Goal: Transaction & Acquisition: Purchase product/service

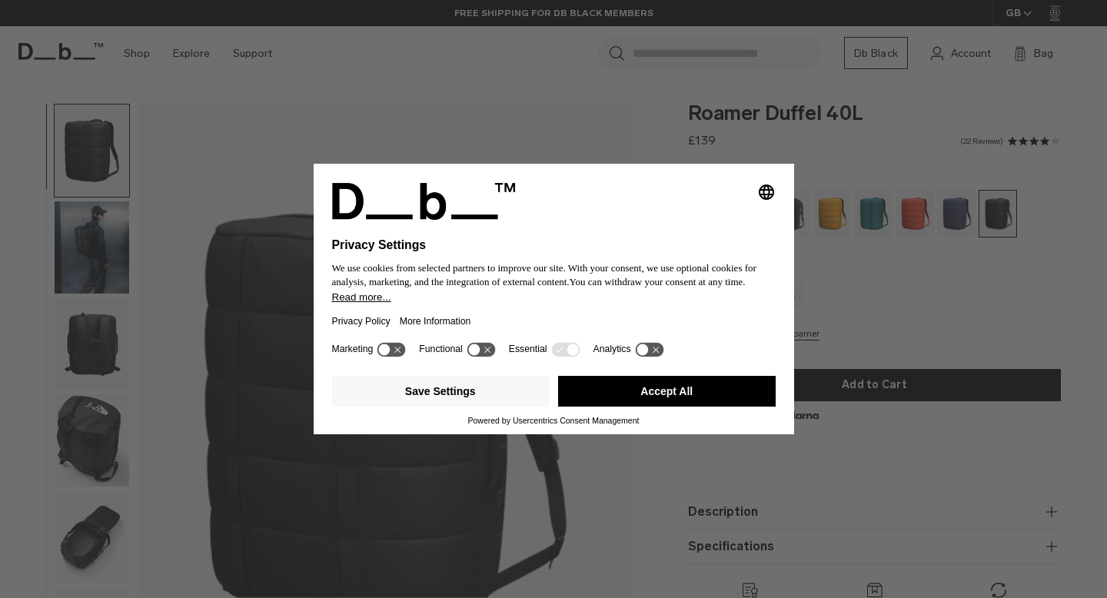
click at [649, 398] on button "Accept All" at bounding box center [667, 391] width 218 height 31
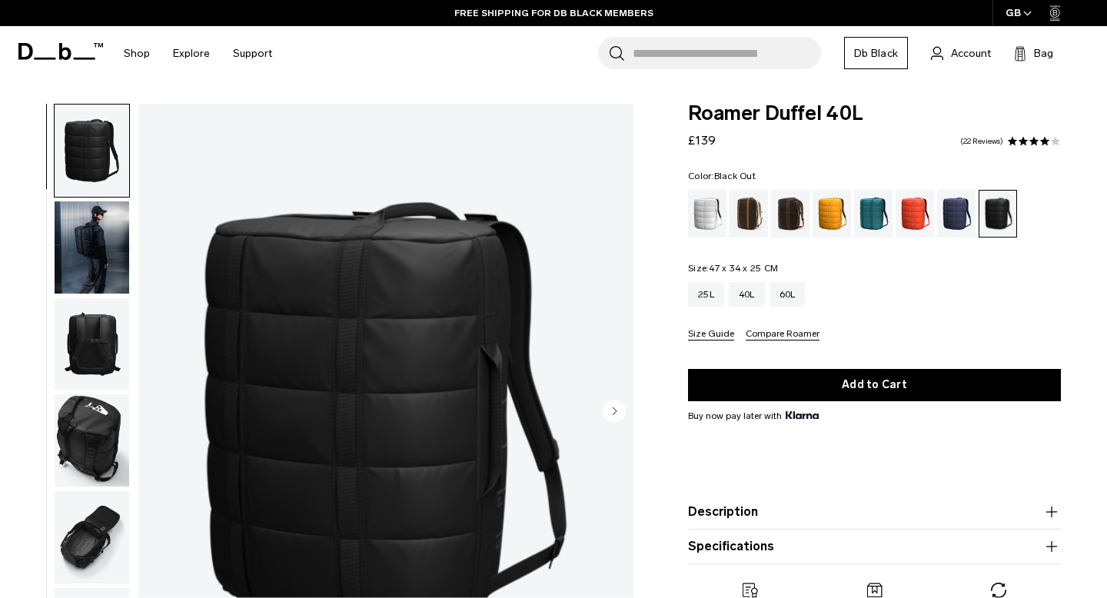
click at [83, 244] on img "button" at bounding box center [92, 247] width 75 height 92
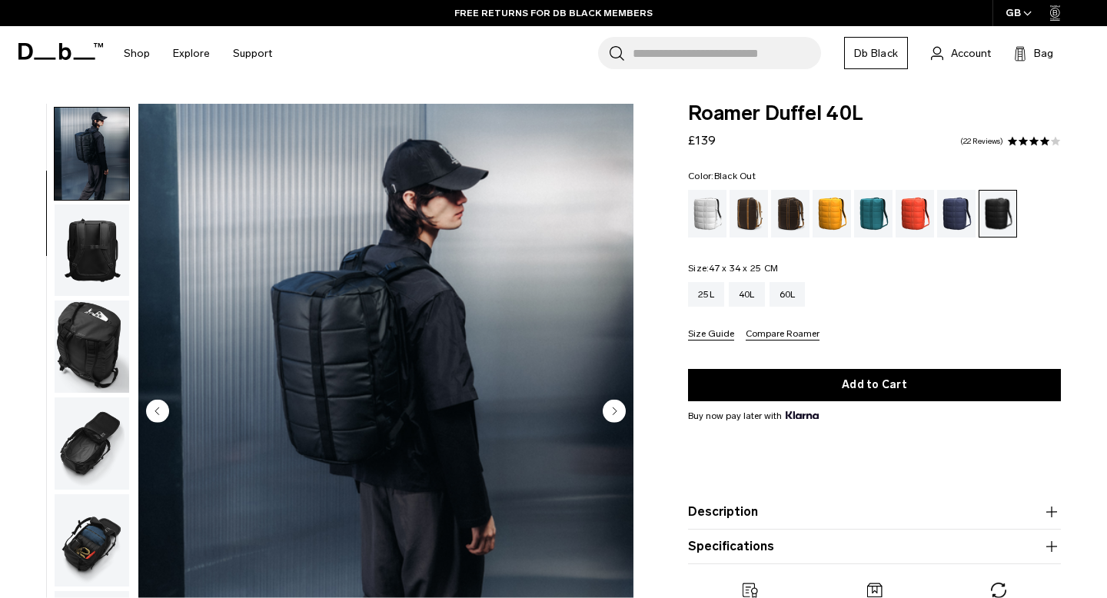
scroll to position [97, 0]
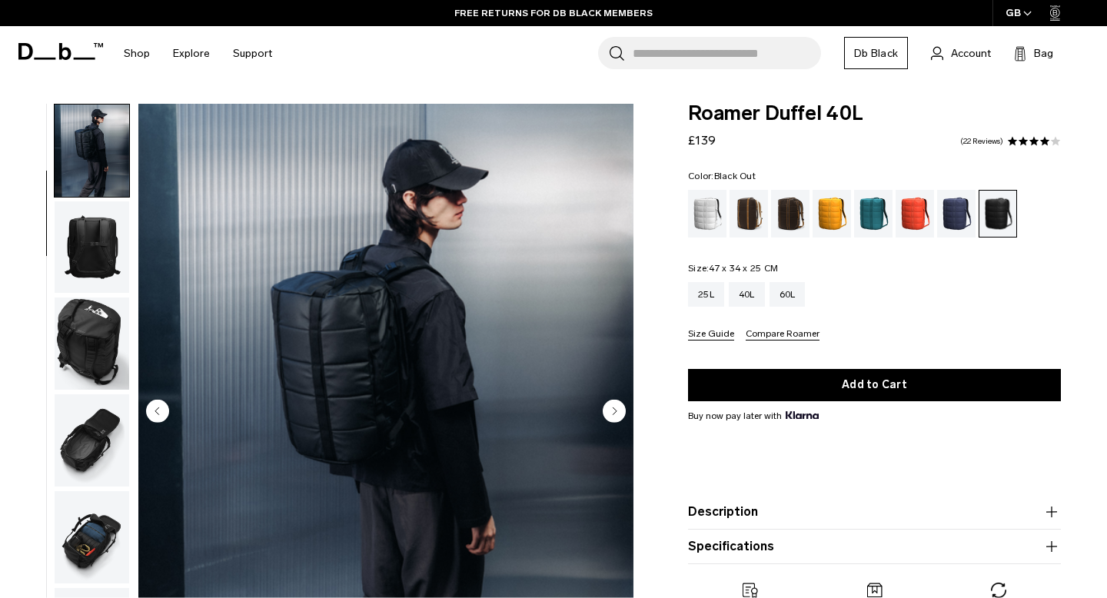
click at [608, 414] on circle "Next slide" at bounding box center [614, 411] width 23 height 23
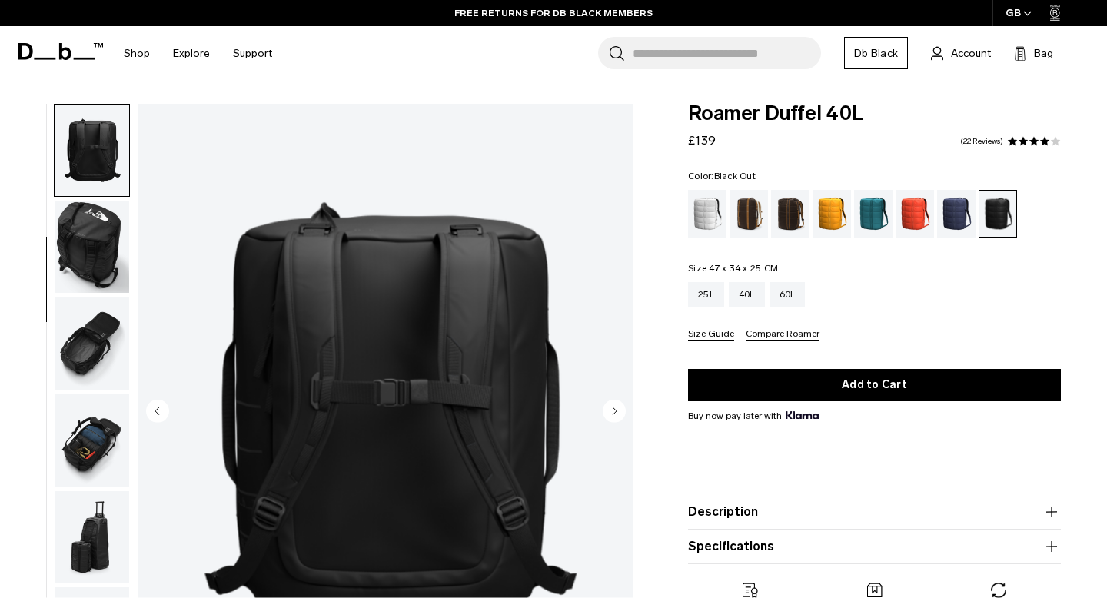
click at [608, 414] on circle "Next slide" at bounding box center [614, 411] width 23 height 23
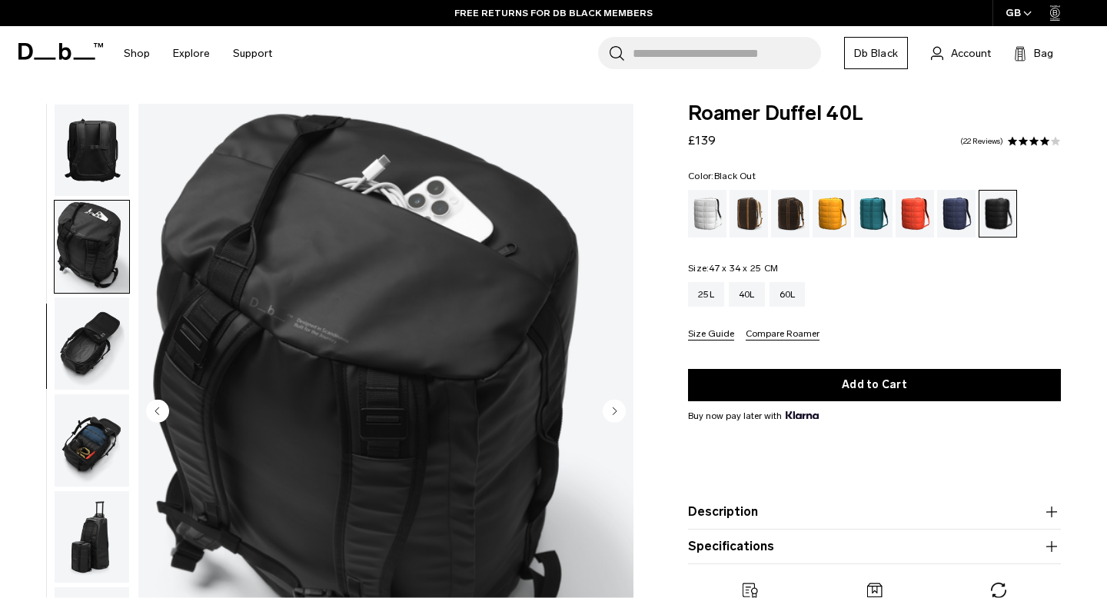
scroll to position [249, 0]
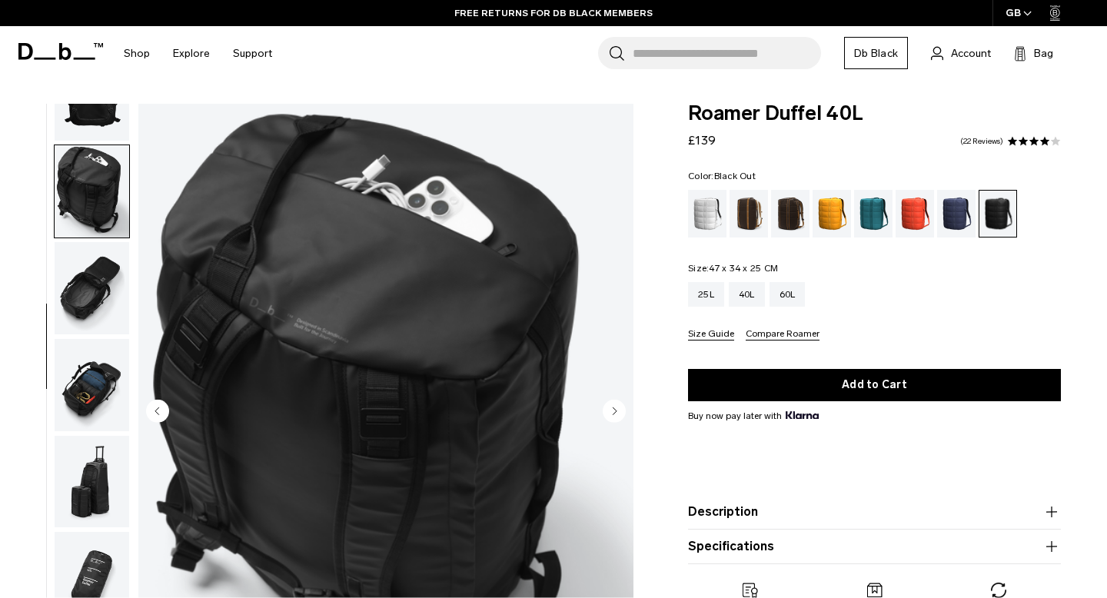
click at [608, 414] on circle "Next slide" at bounding box center [614, 411] width 23 height 23
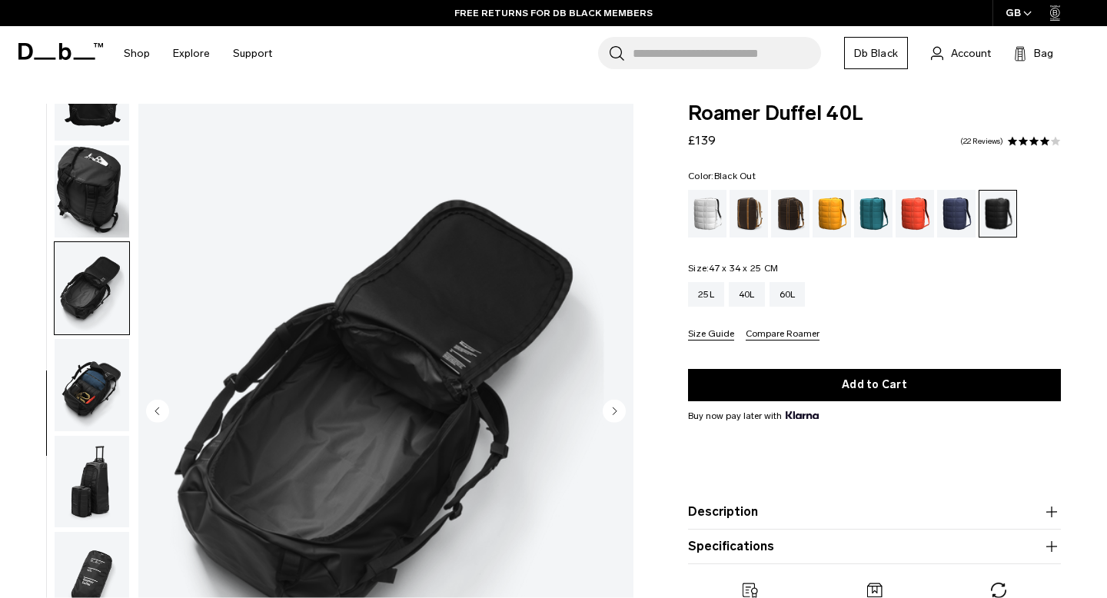
click at [608, 414] on circle "Next slide" at bounding box center [614, 411] width 23 height 23
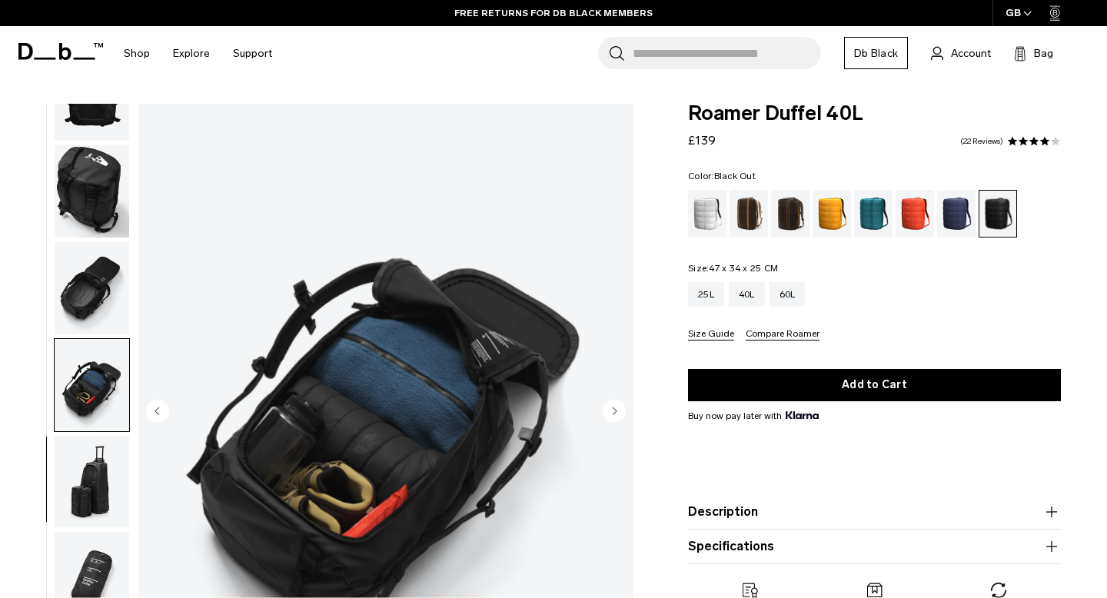
click at [608, 414] on circle "Next slide" at bounding box center [614, 411] width 23 height 23
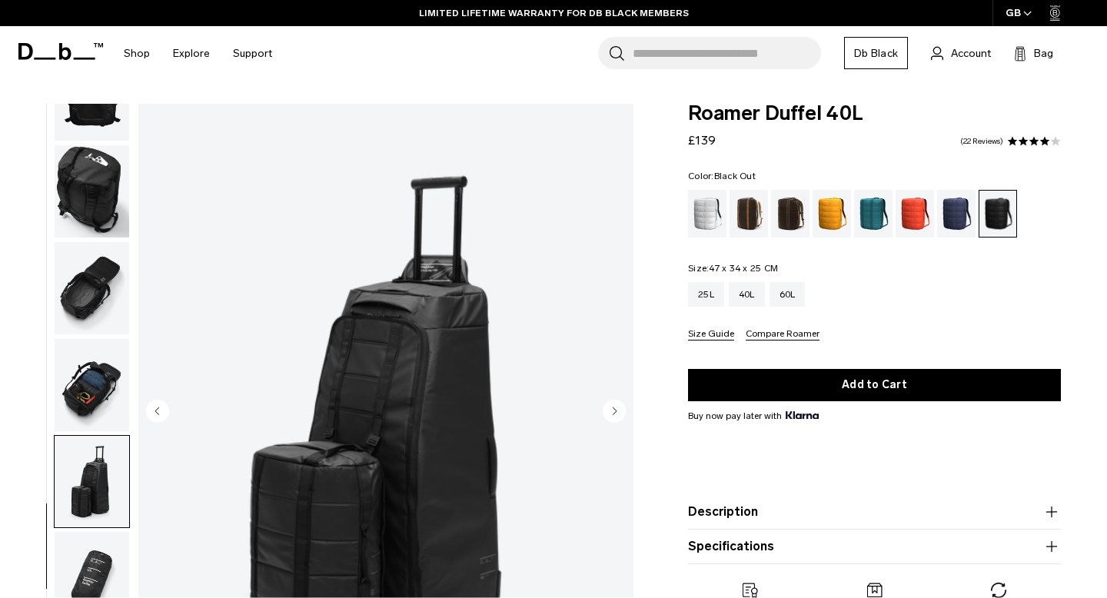
click at [608, 414] on circle "Next slide" at bounding box center [614, 411] width 23 height 23
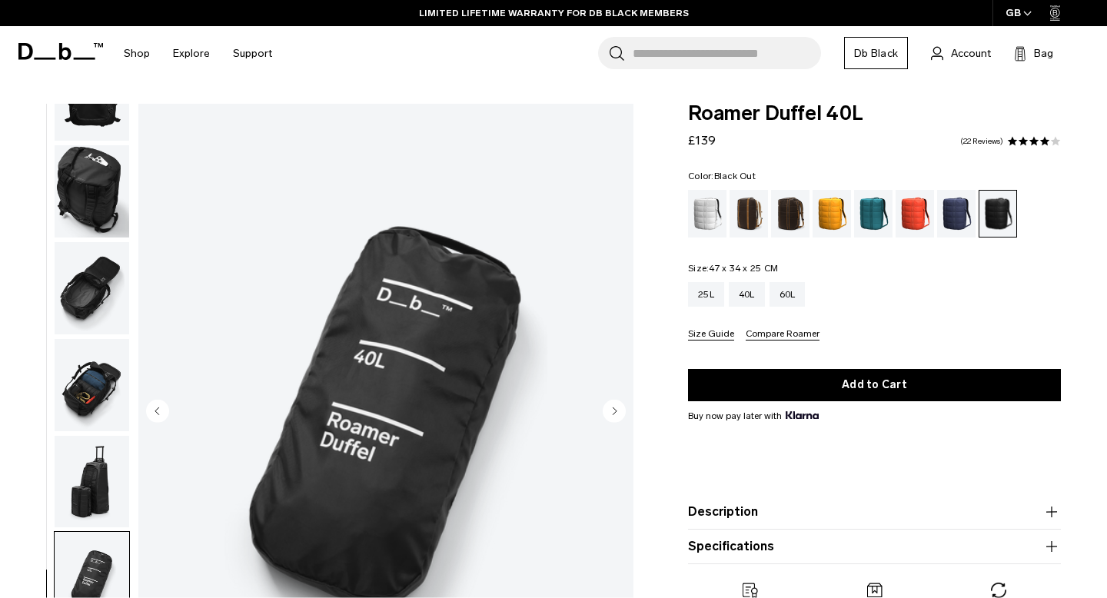
click at [608, 414] on circle "Next slide" at bounding box center [614, 411] width 23 height 23
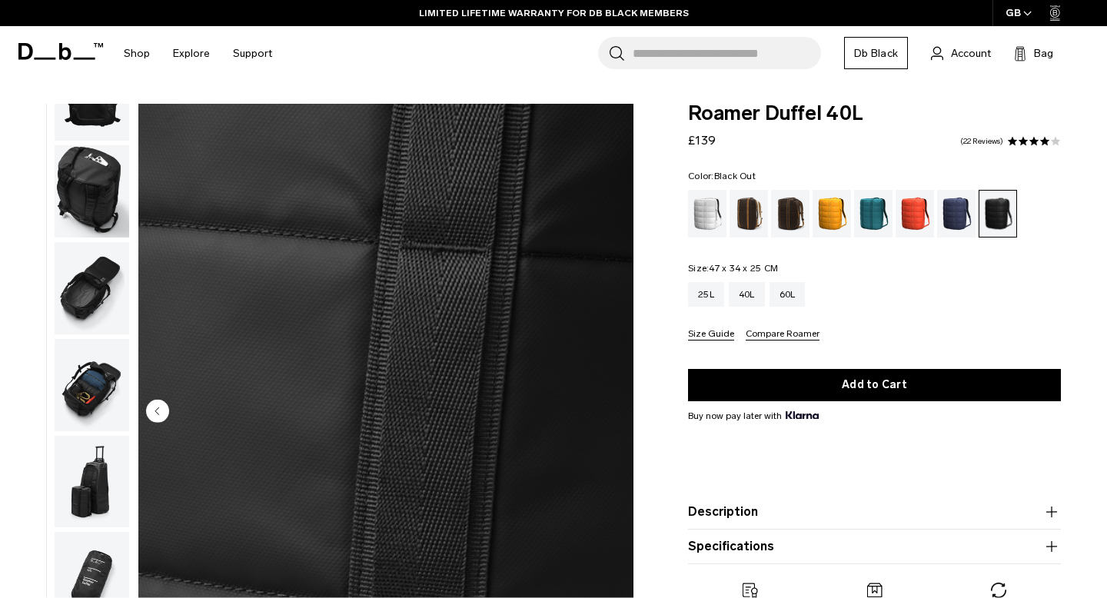
click at [608, 414] on img "9 / 9" at bounding box center [385, 413] width 495 height 618
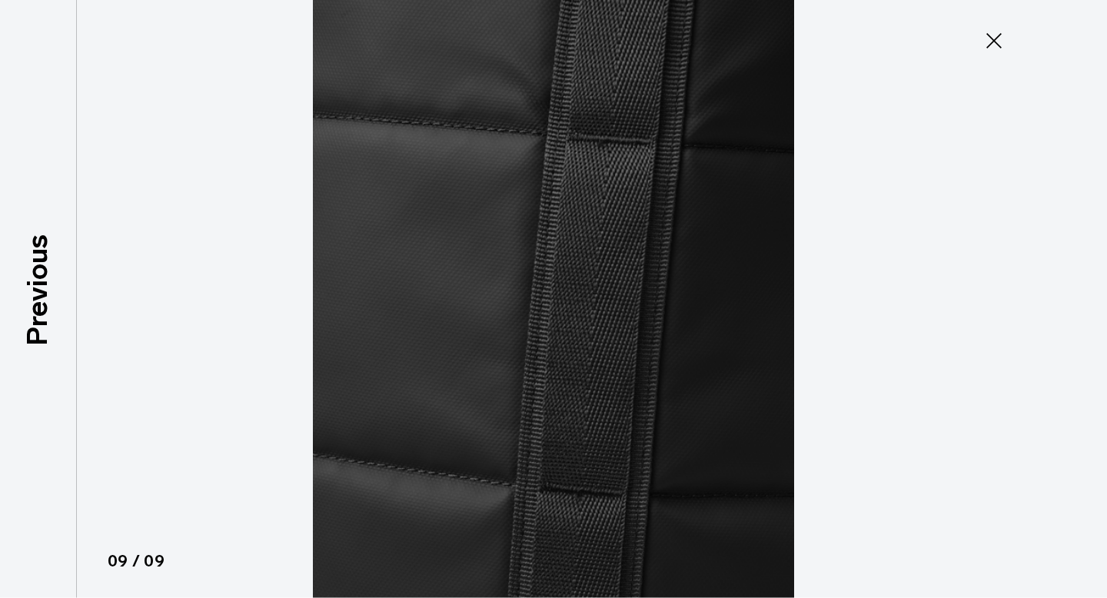
click at [979, 55] on button "Close" at bounding box center [994, 41] width 51 height 32
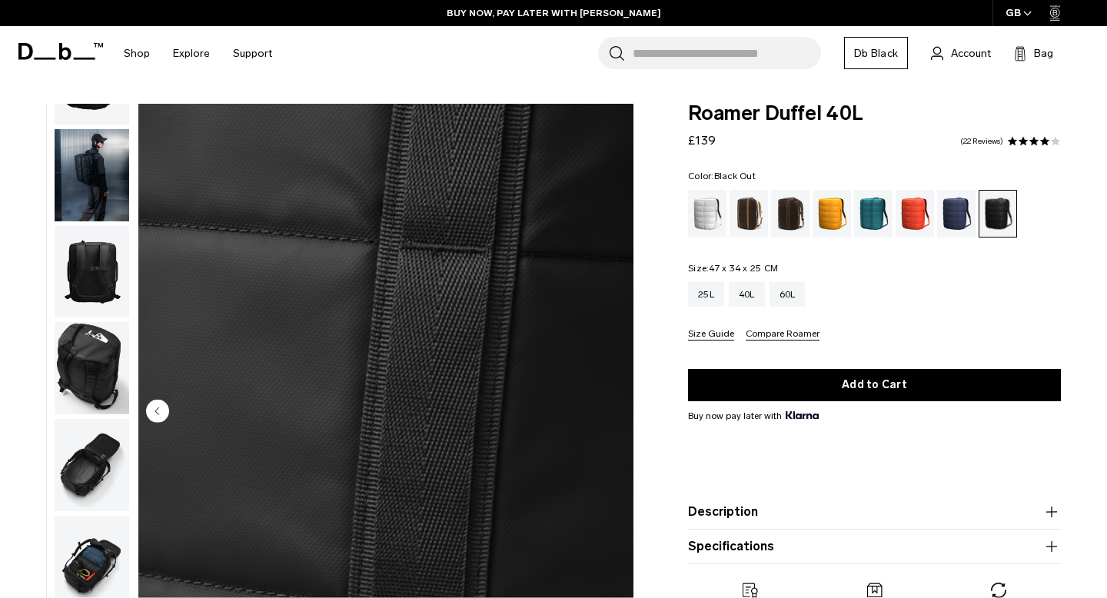
scroll to position [0, 0]
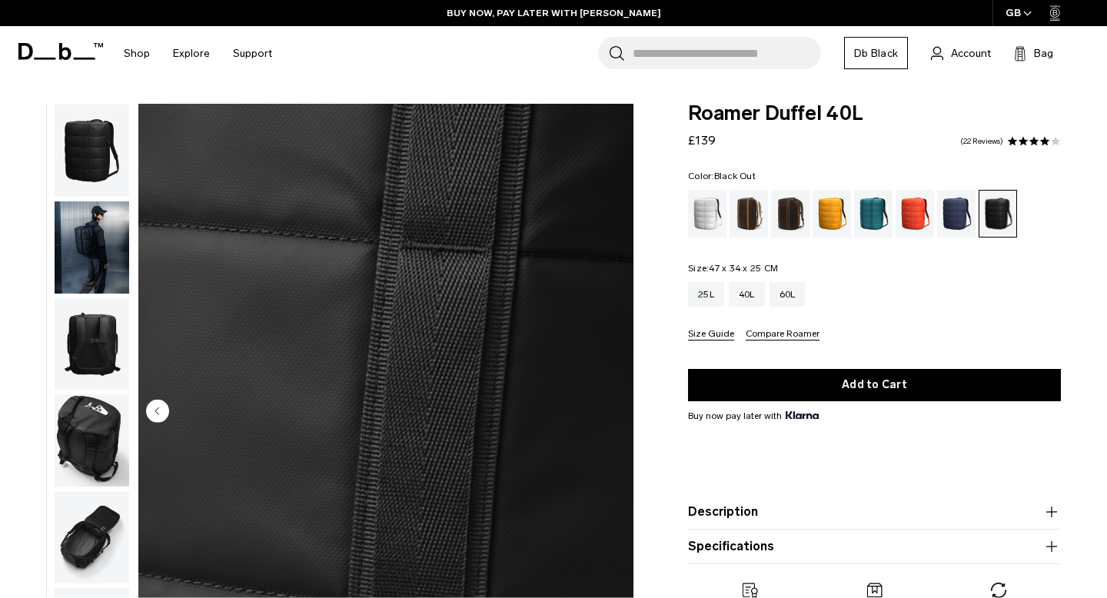
click at [76, 150] on img "button" at bounding box center [92, 151] width 75 height 92
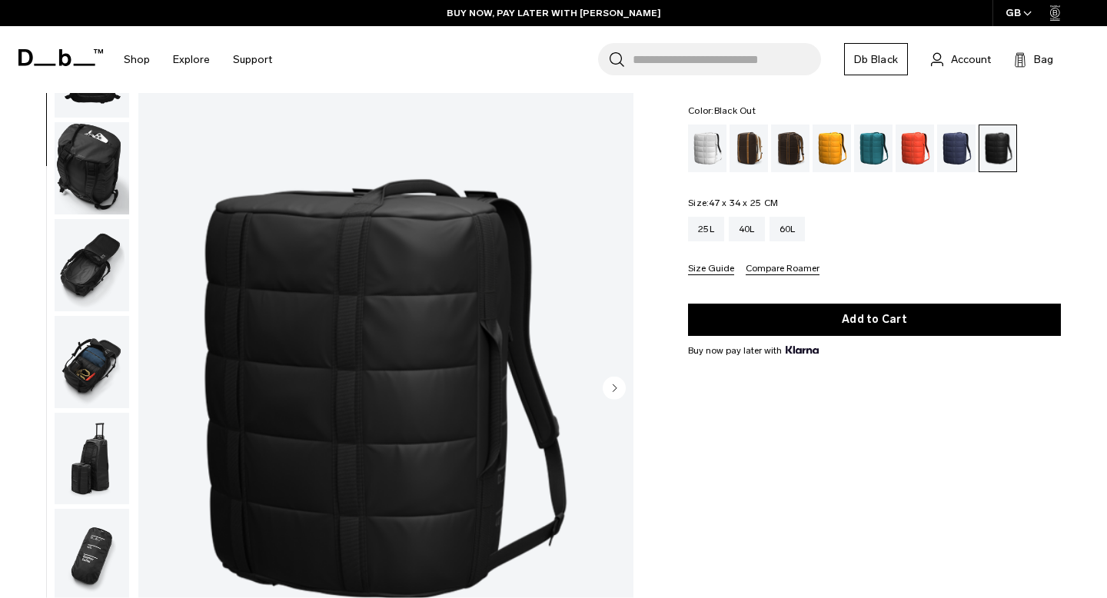
scroll to position [60, 0]
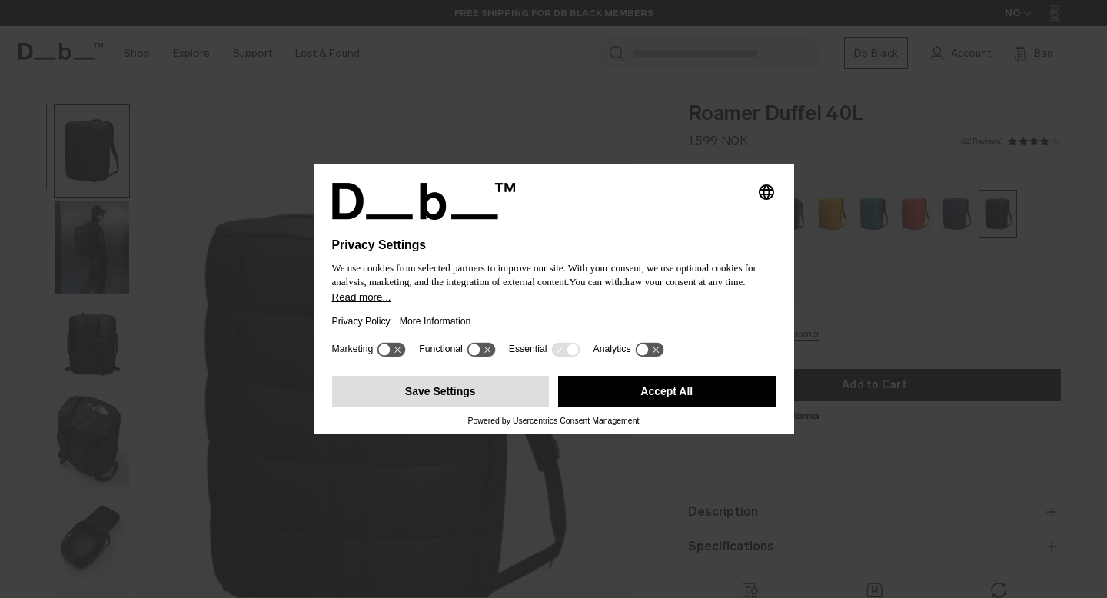
click at [520, 384] on button "Save Settings" at bounding box center [441, 391] width 218 height 31
